Goal: Transaction & Acquisition: Purchase product/service

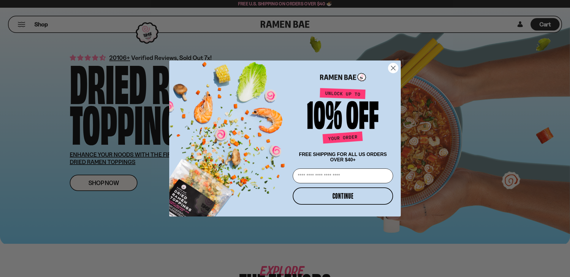
click at [391, 67] on circle "Close dialog" at bounding box center [393, 68] width 10 height 10
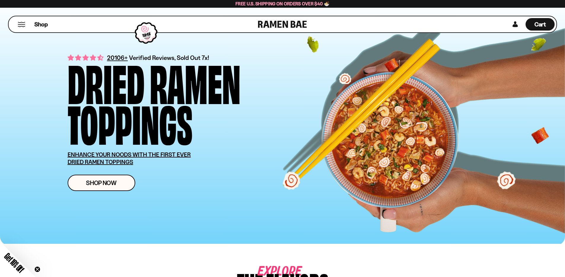
click at [24, 23] on button "Mobile Menu Trigger" at bounding box center [22, 24] width 8 height 5
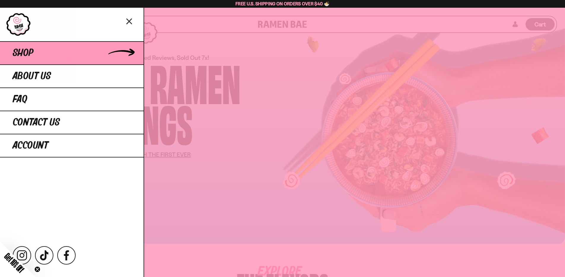
click at [20, 51] on span "Shop" at bounding box center [23, 53] width 21 height 11
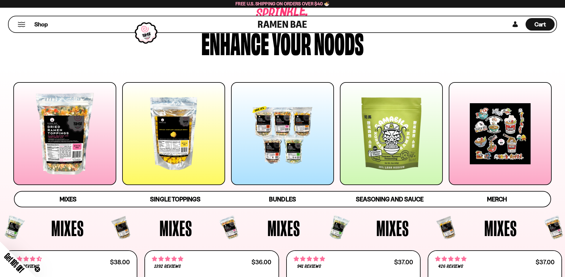
scroll to position [50, 0]
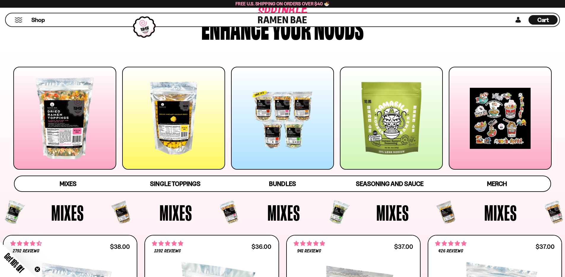
click at [178, 108] on div at bounding box center [173, 118] width 103 height 103
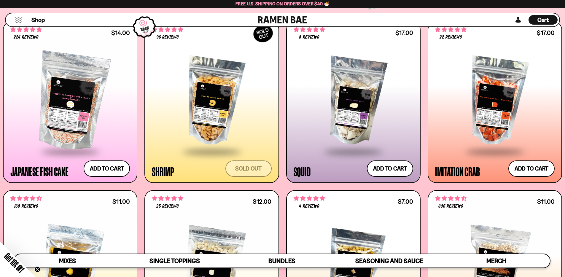
scroll to position [637, 0]
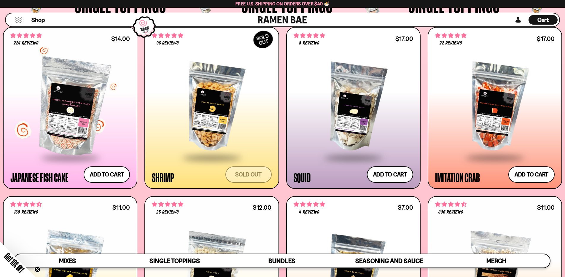
click at [96, 89] on div at bounding box center [70, 107] width 120 height 99
